Goal: Find specific page/section: Find specific page/section

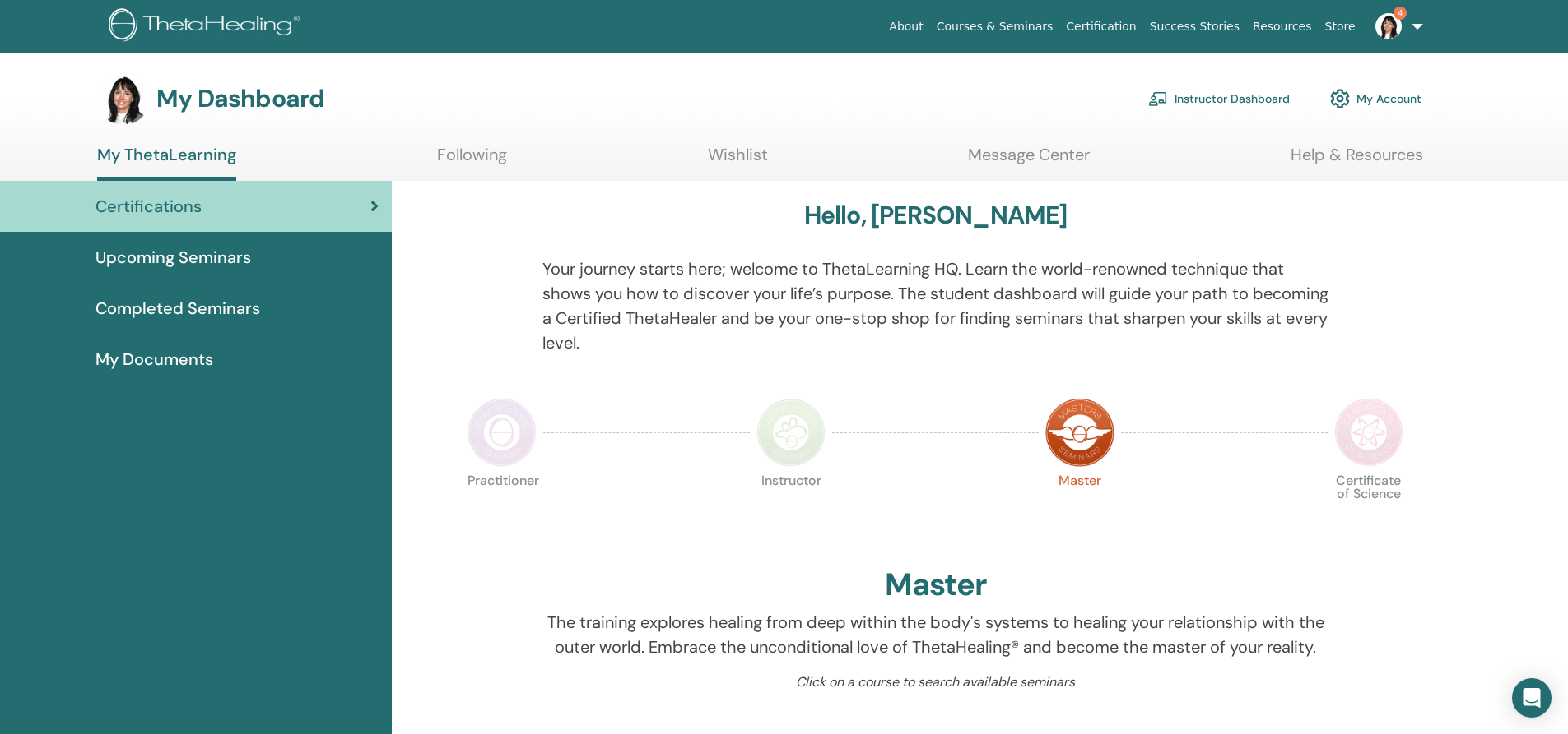
click at [1226, 92] on link "Instructor Dashboard" at bounding box center [1218, 98] width 141 height 36
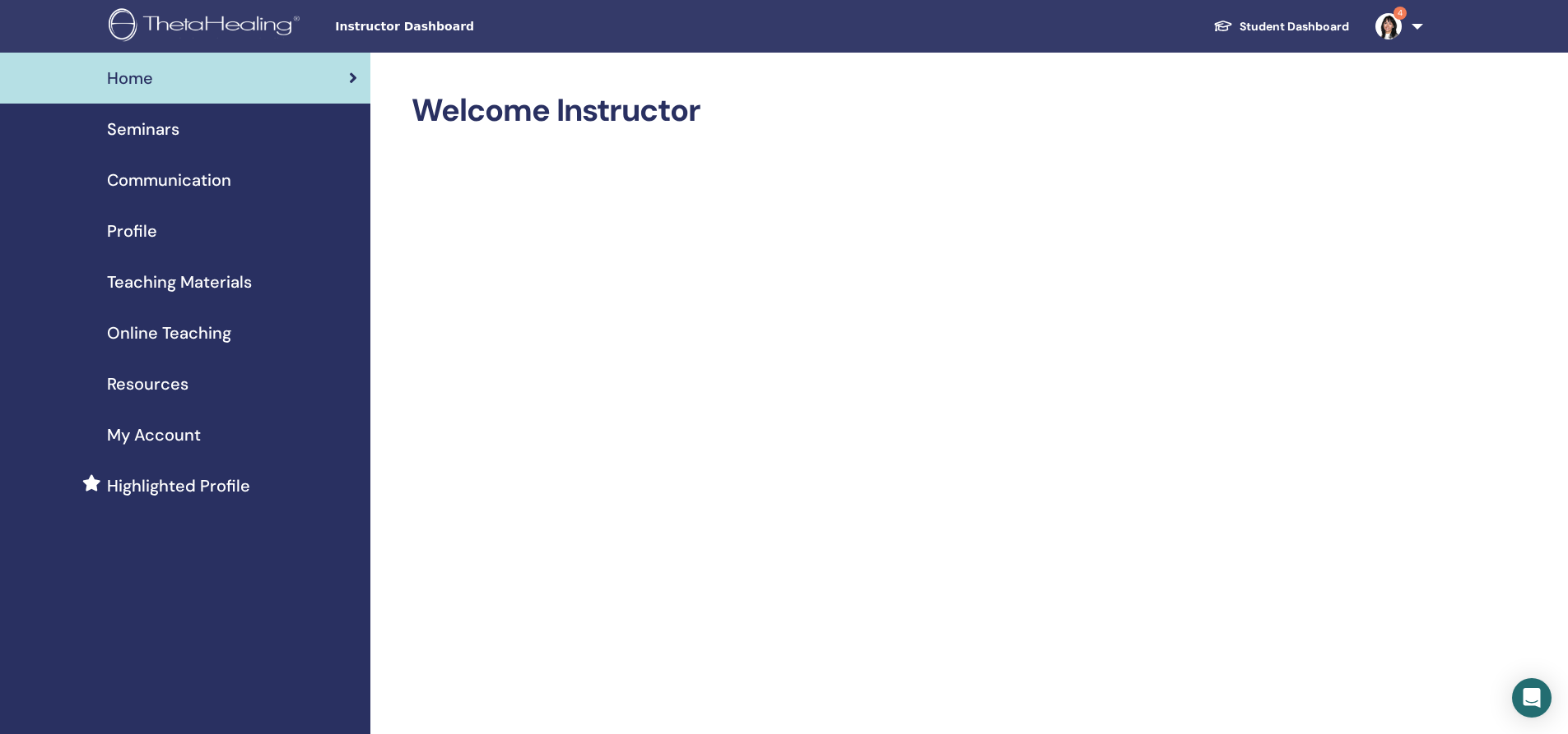
click at [139, 131] on span "Seminars" at bounding box center [143, 129] width 72 height 24
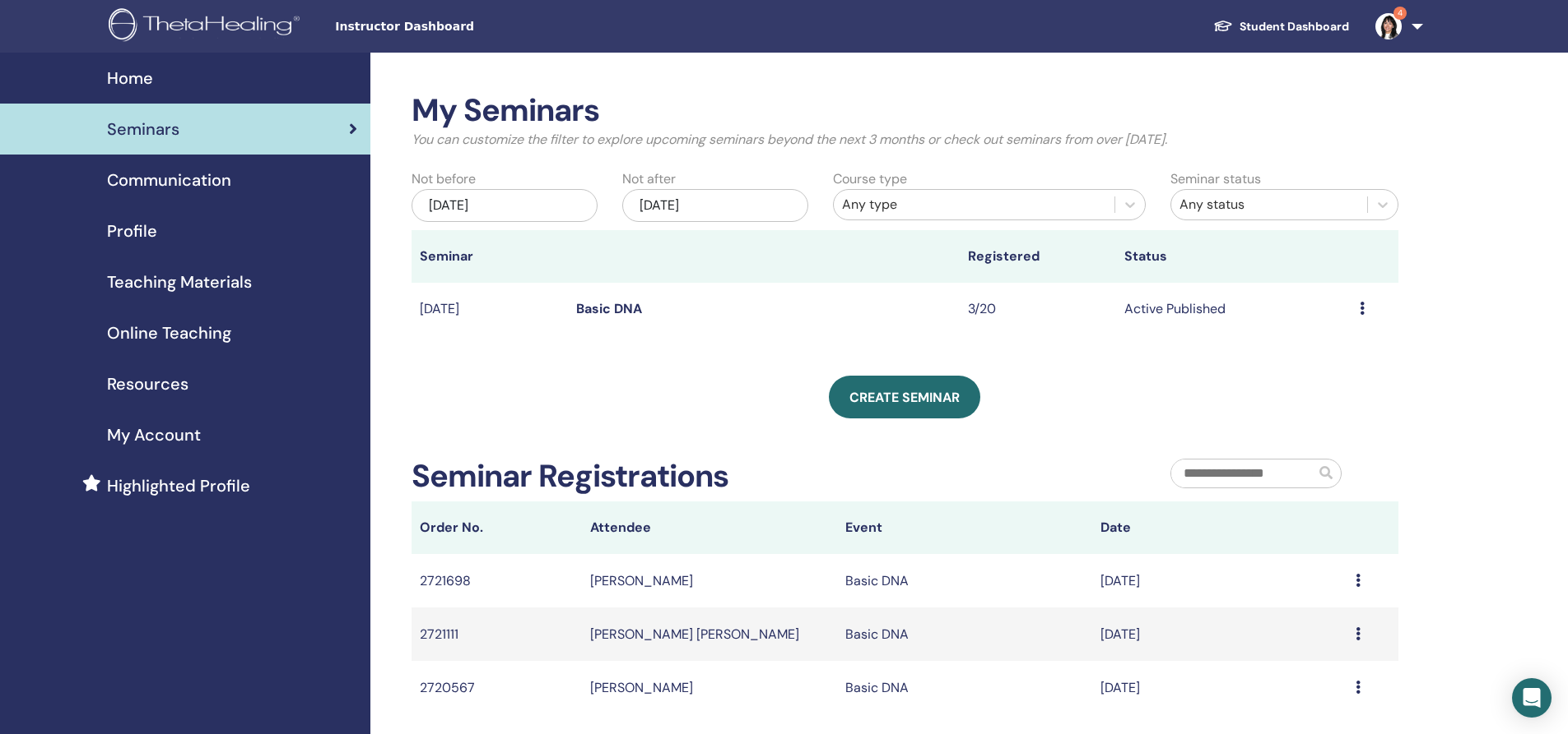
click at [595, 302] on link "Basic DNA" at bounding box center [608, 308] width 66 height 17
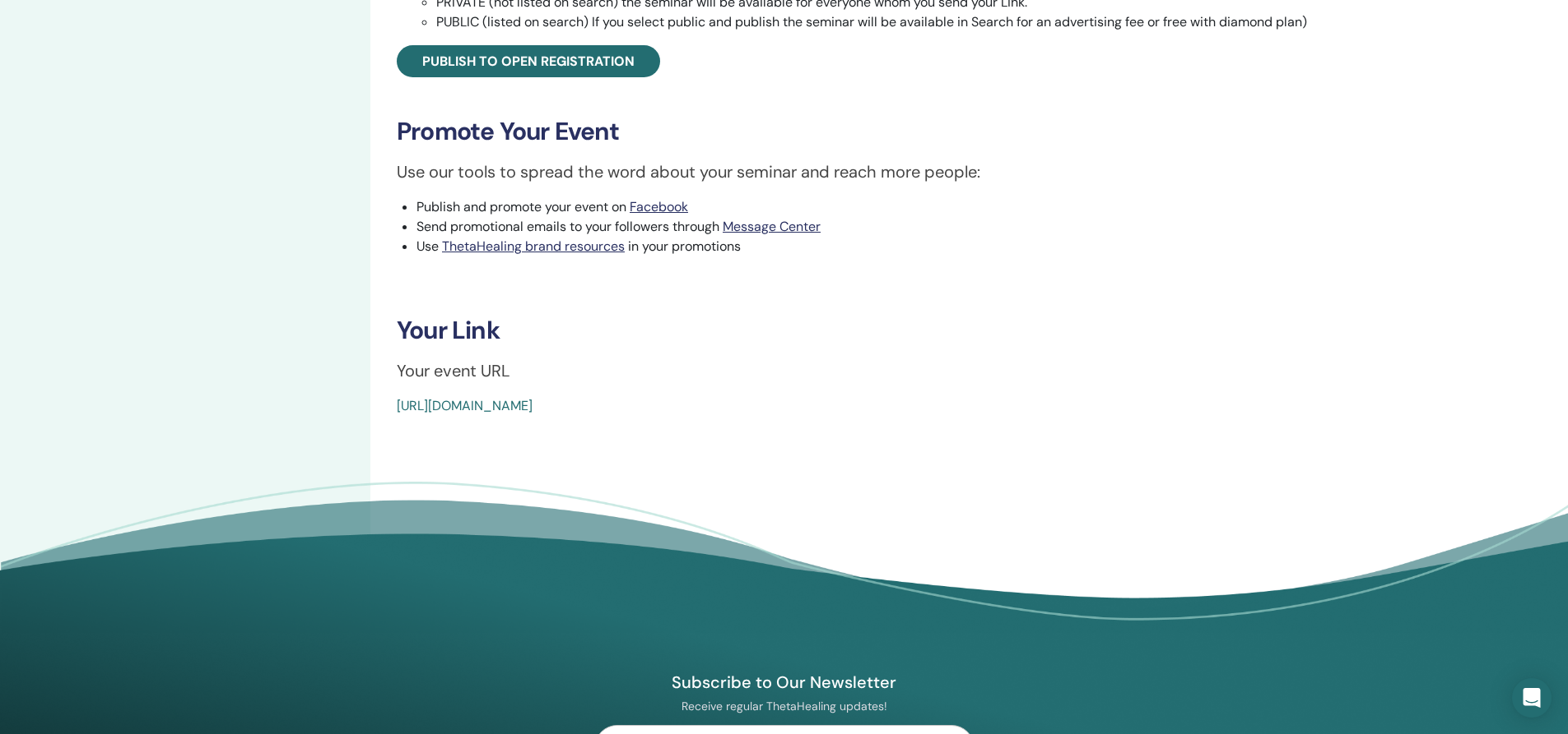
scroll to position [658, 0]
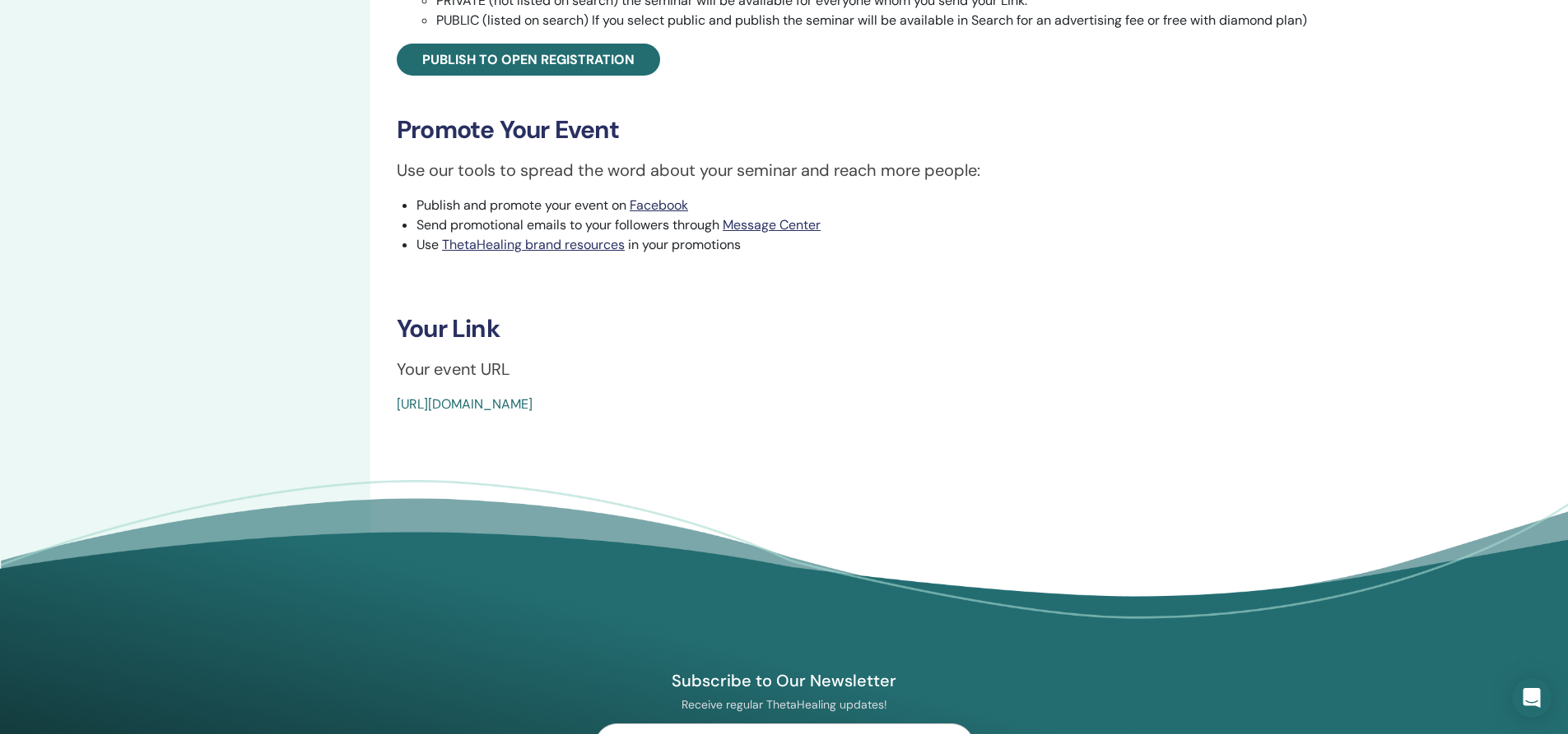
drag, startPoint x: 793, startPoint y: 393, endPoint x: 381, endPoint y: 431, distance: 413.7
click at [381, 431] on div "Basic DNA Event Type Online Event Status Active Published Registrations 3/20 Re…" at bounding box center [893, 20] width 1045 height 1250
copy link "https://www.thetahealing.com/seminar-374926-details.html"
